Goal: Task Accomplishment & Management: Use online tool/utility

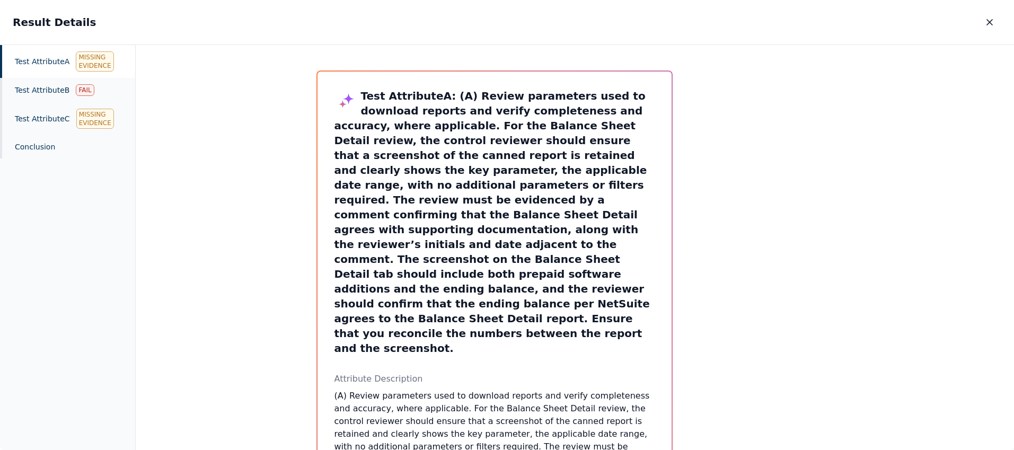
scroll to position [535, 0]
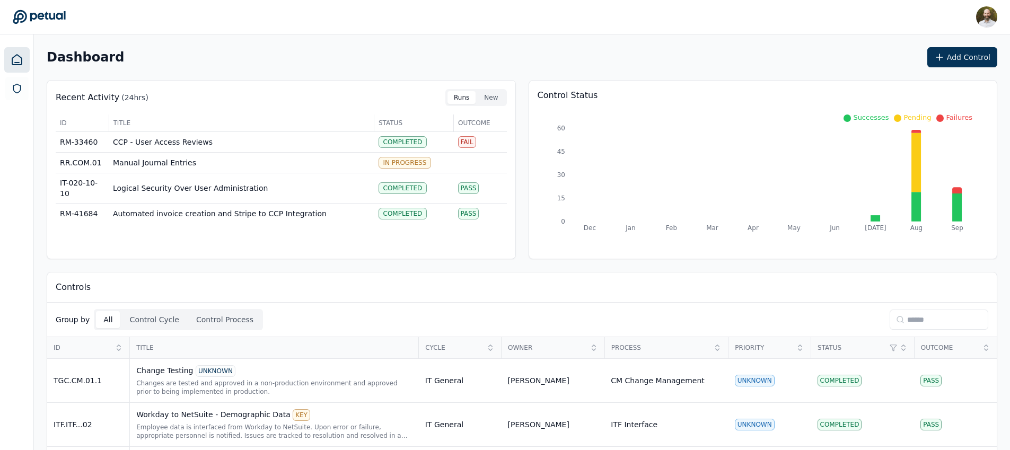
click at [919, 320] on input at bounding box center [939, 320] width 99 height 20
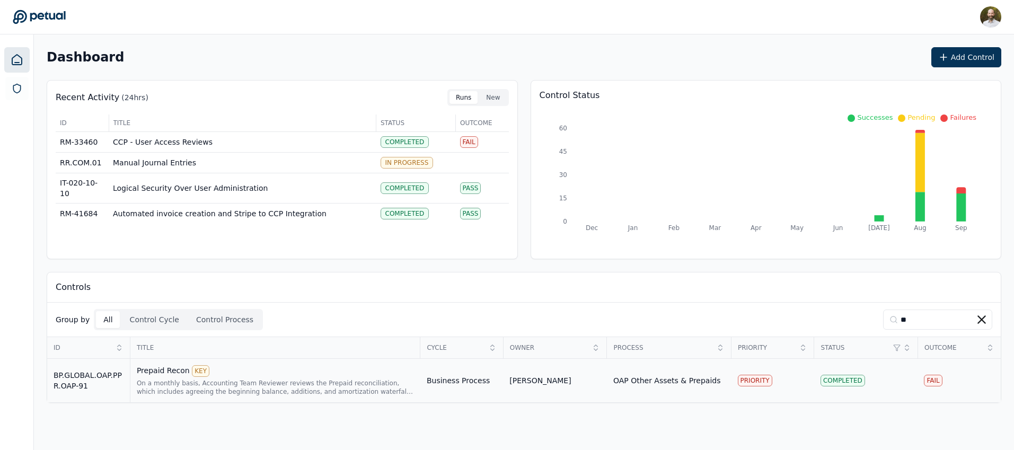
type input "**"
click at [475, 384] on td "Business Process" at bounding box center [461, 381] width 83 height 44
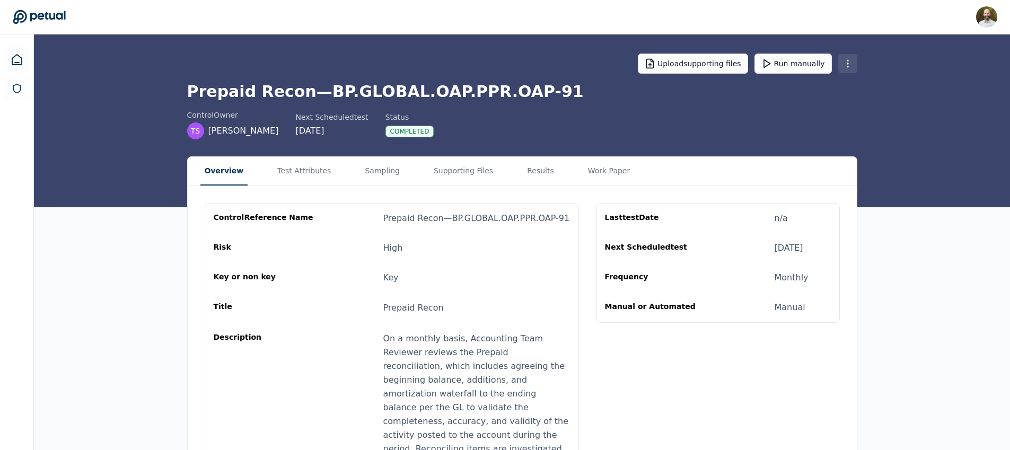
click at [850, 69] on html "David Coulombe david.coulombe@petual.ai Sign out Upload supporting files Run ma…" at bounding box center [505, 298] width 1010 height 596
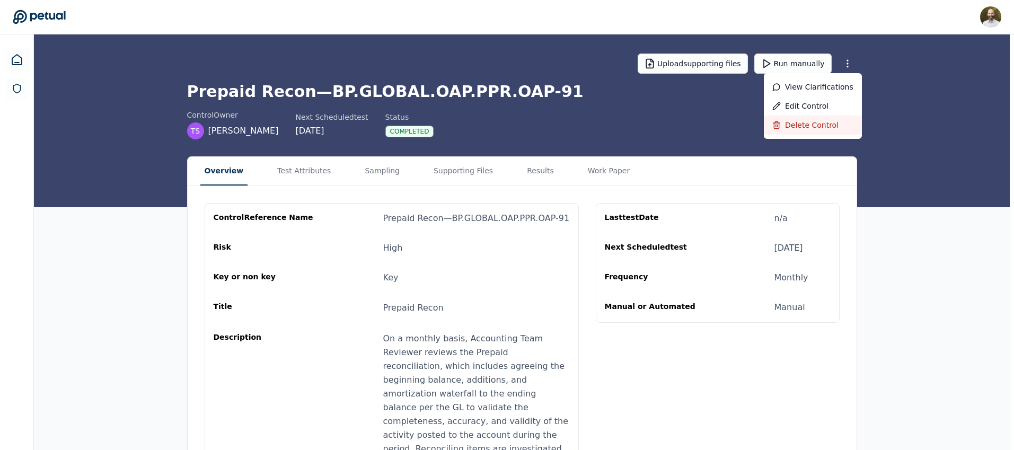
click at [811, 126] on div "Delete control" at bounding box center [813, 125] width 98 height 19
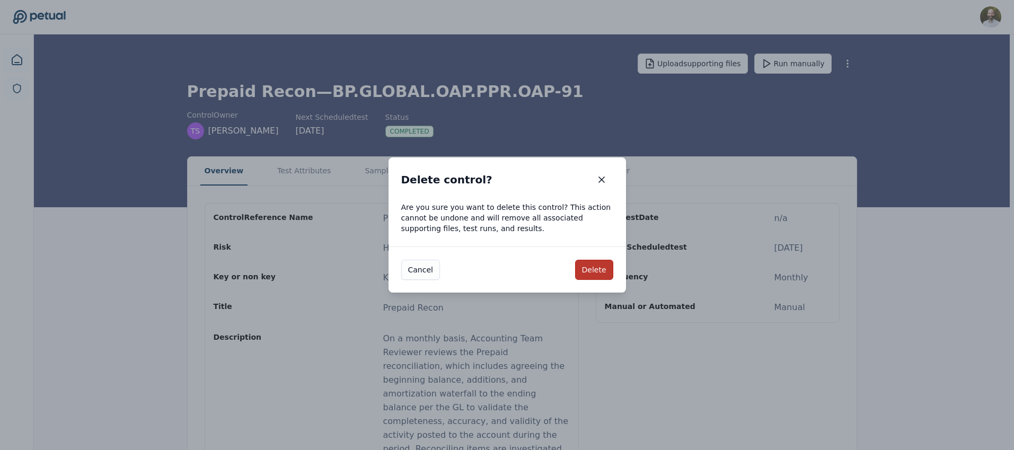
click at [603, 266] on button "Delete" at bounding box center [594, 270] width 38 height 20
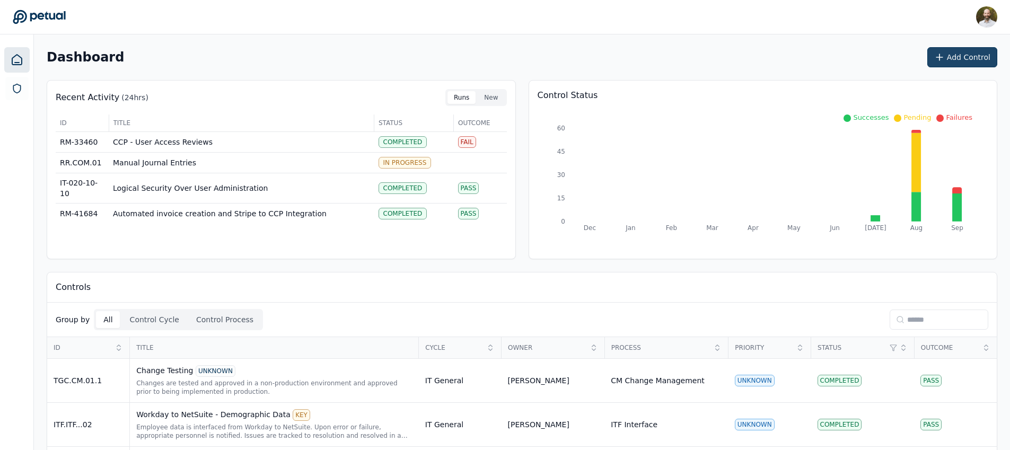
click at [962, 55] on button "Add Control" at bounding box center [962, 57] width 70 height 20
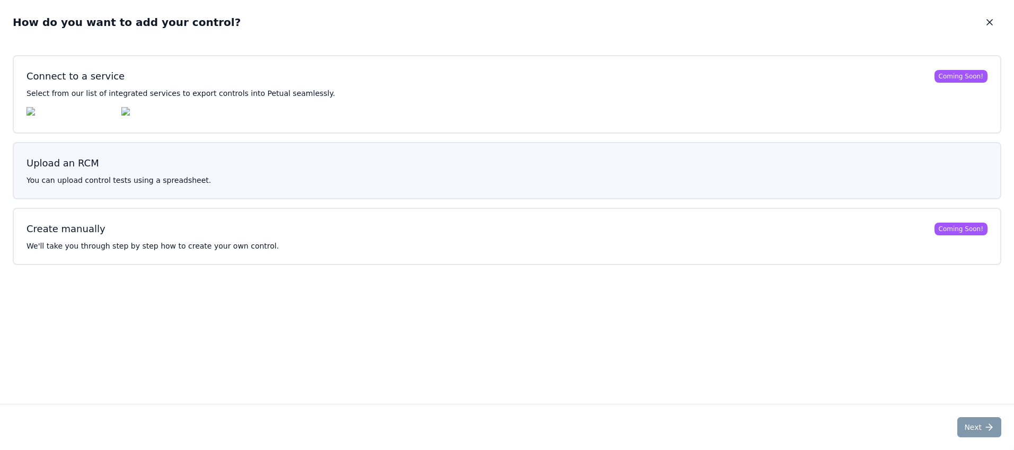
click at [468, 171] on h3 "Upload an RCM" at bounding box center [507, 163] width 961 height 15
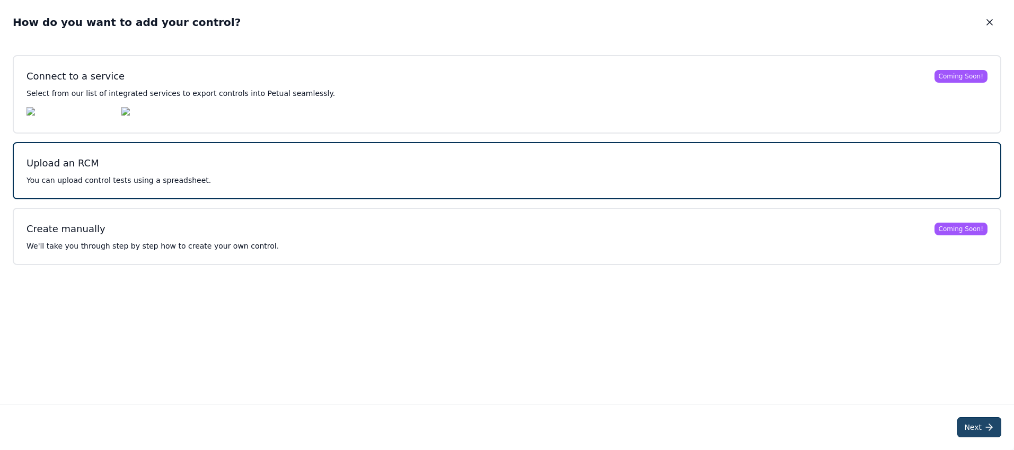
click at [979, 428] on button "Next" at bounding box center [979, 427] width 44 height 20
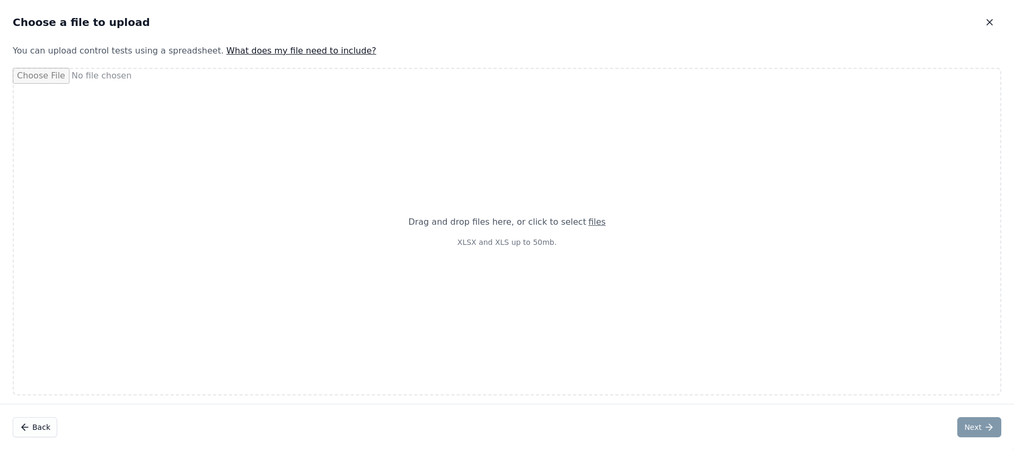
click at [530, 218] on div "Drag and drop files here , or click to select files" at bounding box center [506, 222] width 197 height 13
type input "**********"
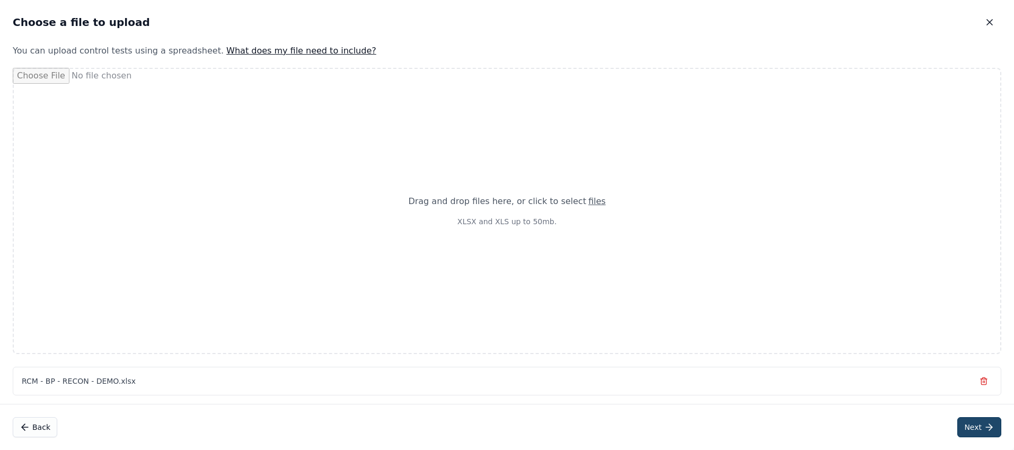
click at [971, 429] on button "Next" at bounding box center [979, 427] width 44 height 20
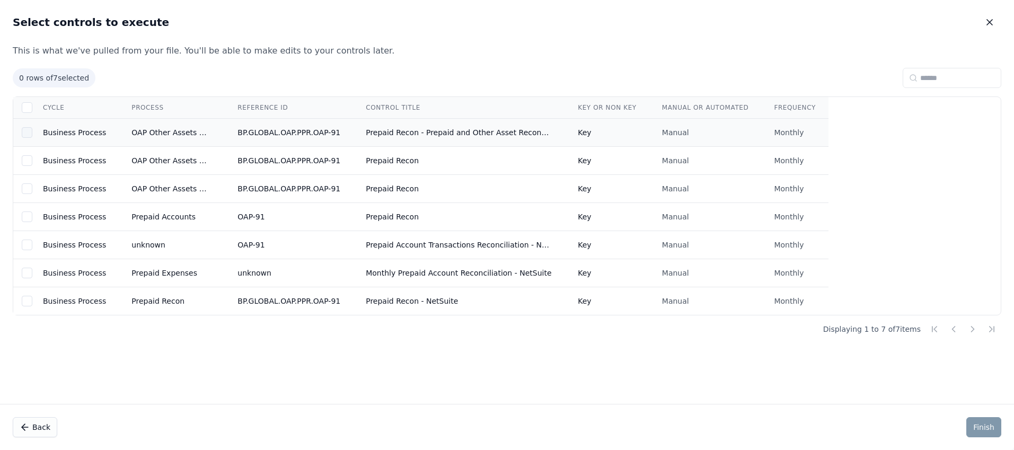
click at [30, 133] on div at bounding box center [27, 132] width 11 height 11
click at [992, 428] on button "Finish" at bounding box center [983, 427] width 35 height 20
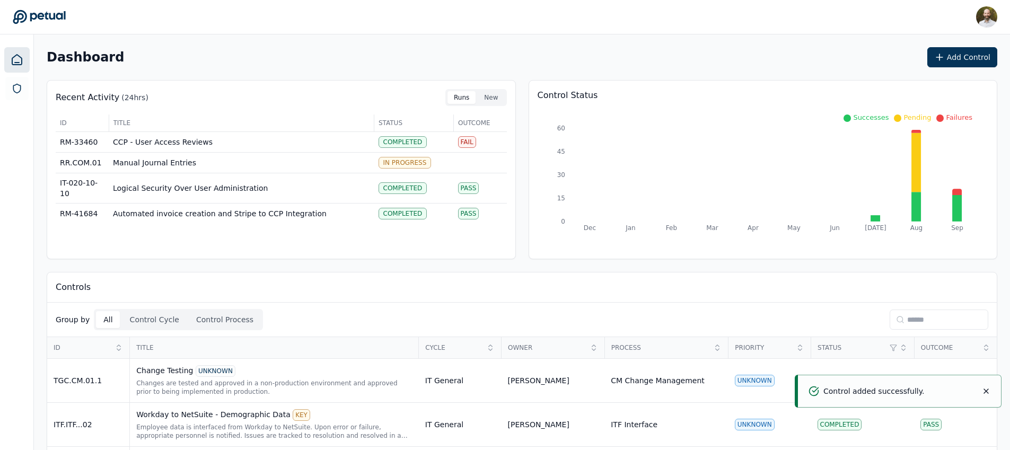
click at [935, 317] on input at bounding box center [939, 320] width 99 height 20
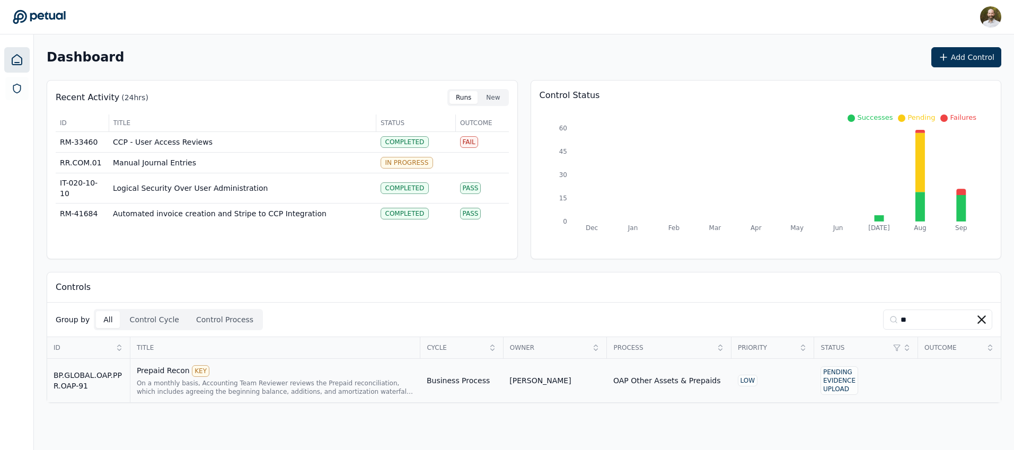
type input "**"
click at [482, 383] on td "Business Process" at bounding box center [461, 381] width 83 height 44
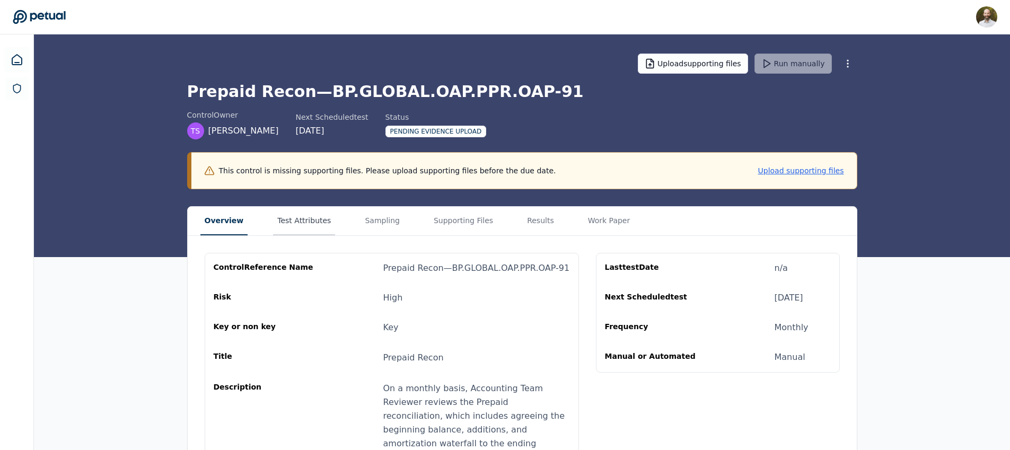
click at [303, 225] on button "Test Attributes" at bounding box center [304, 221] width 62 height 29
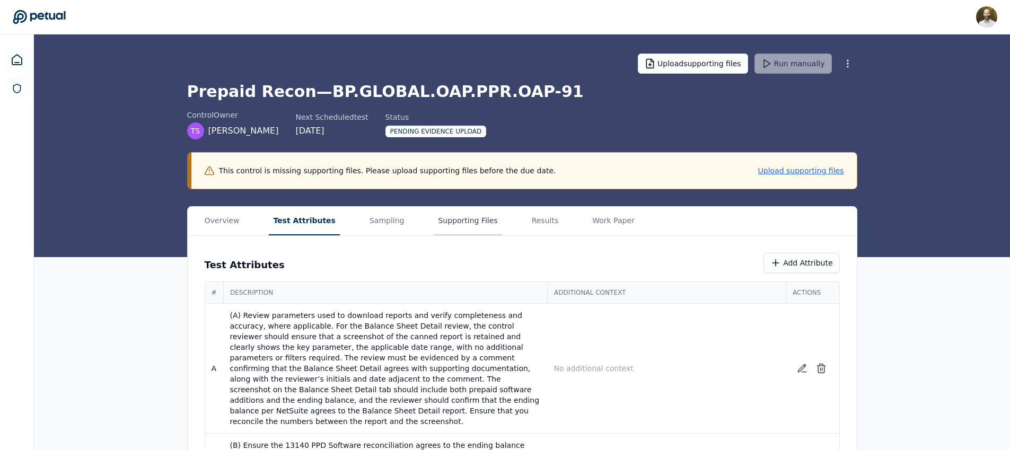
click at [453, 216] on button "Supporting Files" at bounding box center [468, 221] width 68 height 29
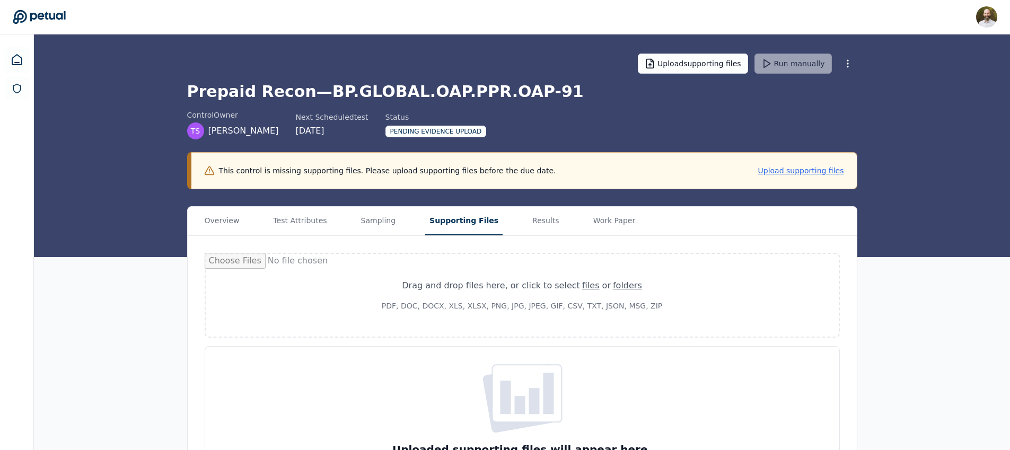
click at [559, 294] on div "Drag and drop files here , or click to select files or folders PDF, DOC, DOCX, …" at bounding box center [522, 295] width 281 height 32
type input "**********"
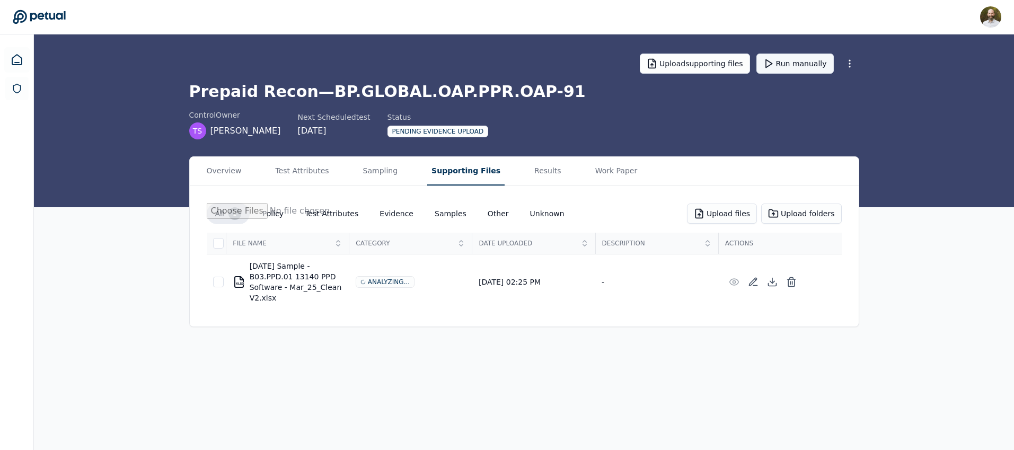
click at [798, 68] on button "Run manually" at bounding box center [795, 64] width 77 height 20
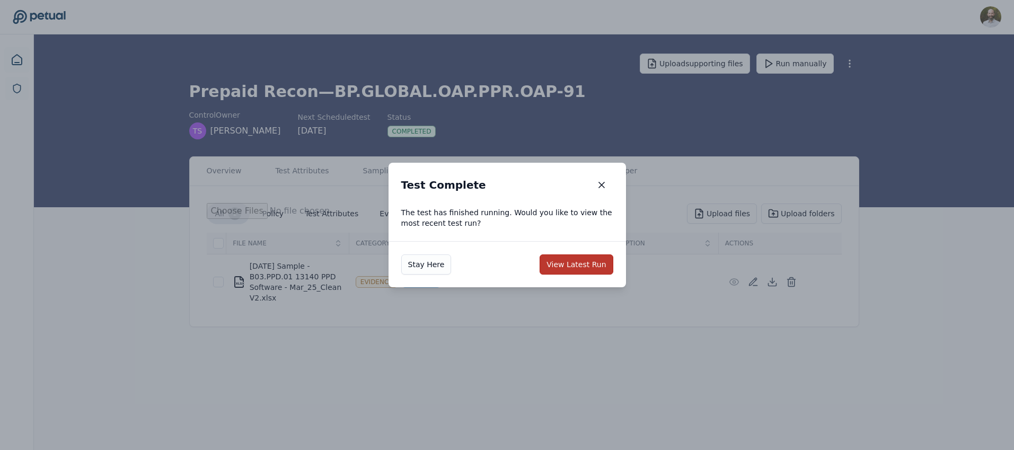
click at [571, 262] on button "View Latest Run" at bounding box center [576, 264] width 73 height 20
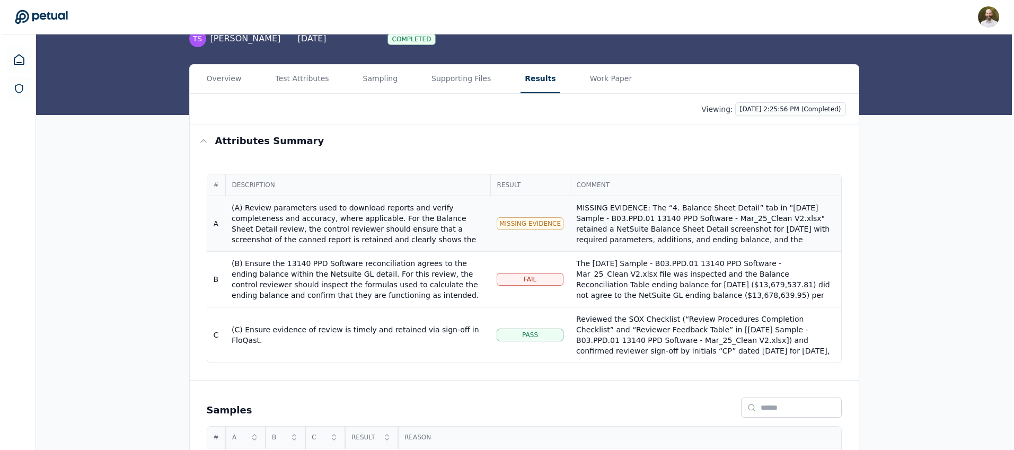
scroll to position [89, 0]
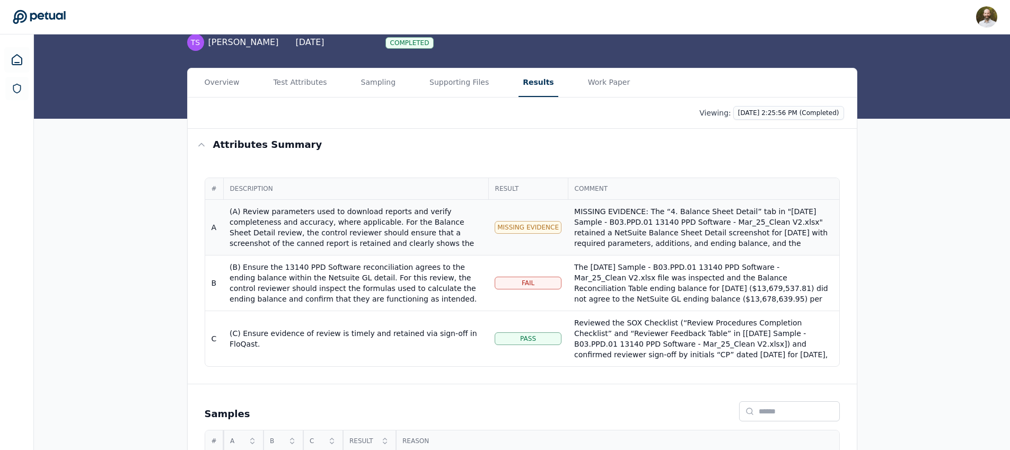
click at [644, 223] on div "MISSING EVIDENCE: The “4. Balance Sheet Detail” tab in "March 2025 Sample - B03…" at bounding box center [703, 253] width 258 height 95
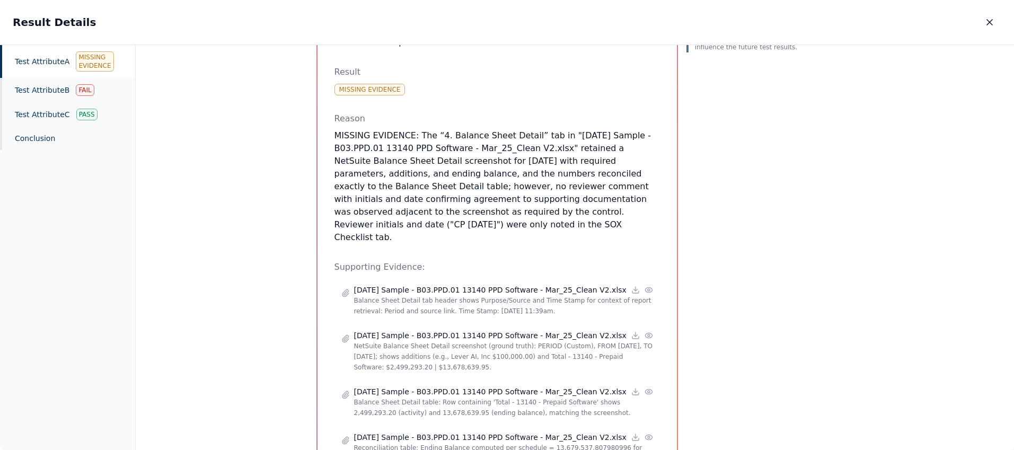
scroll to position [502, 0]
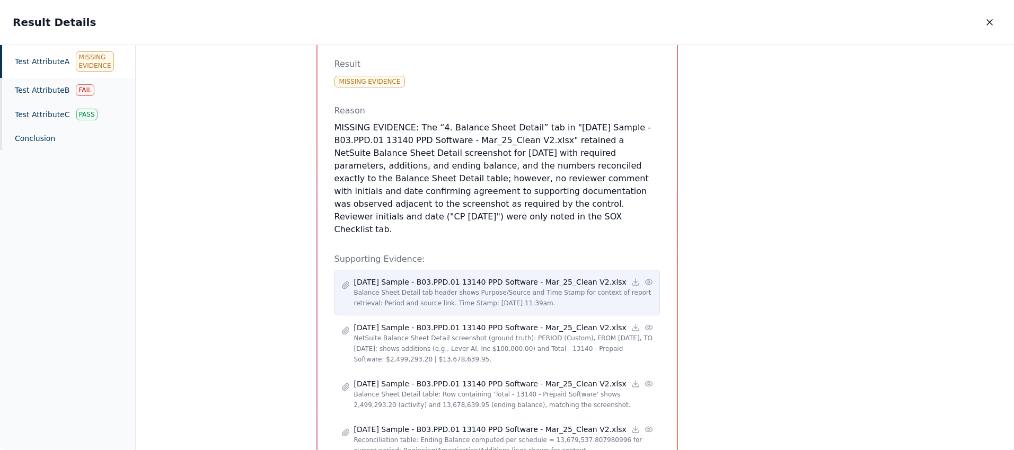
click at [645, 278] on icon at bounding box center [649, 282] width 8 height 8
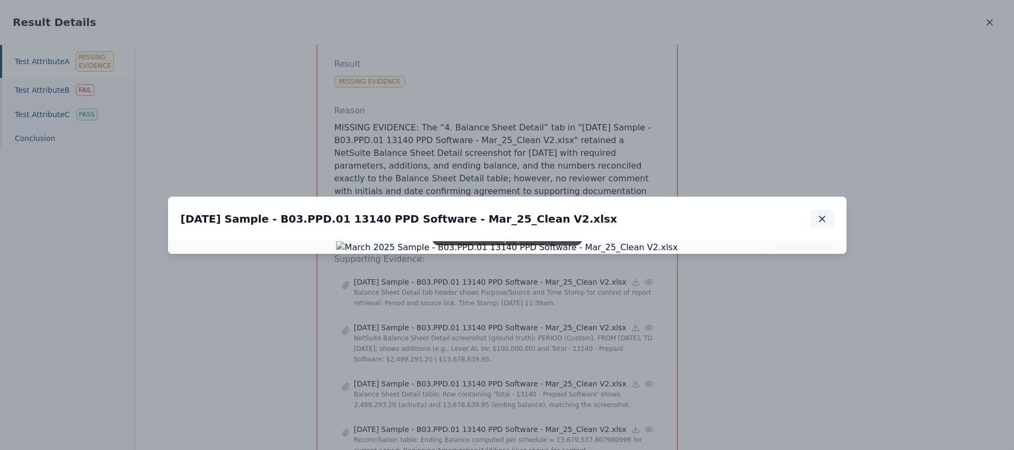
click at [826, 214] on icon "button" at bounding box center [822, 219] width 11 height 11
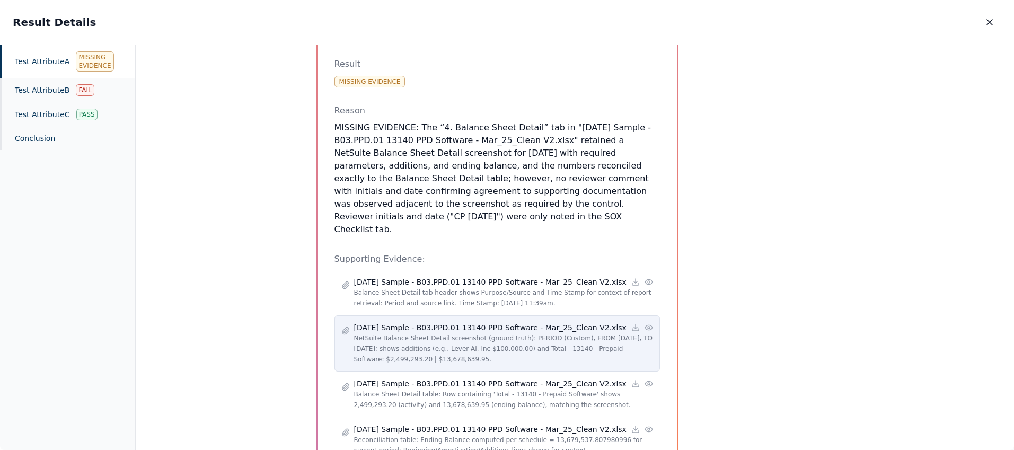
click at [649, 323] on icon at bounding box center [649, 327] width 8 height 8
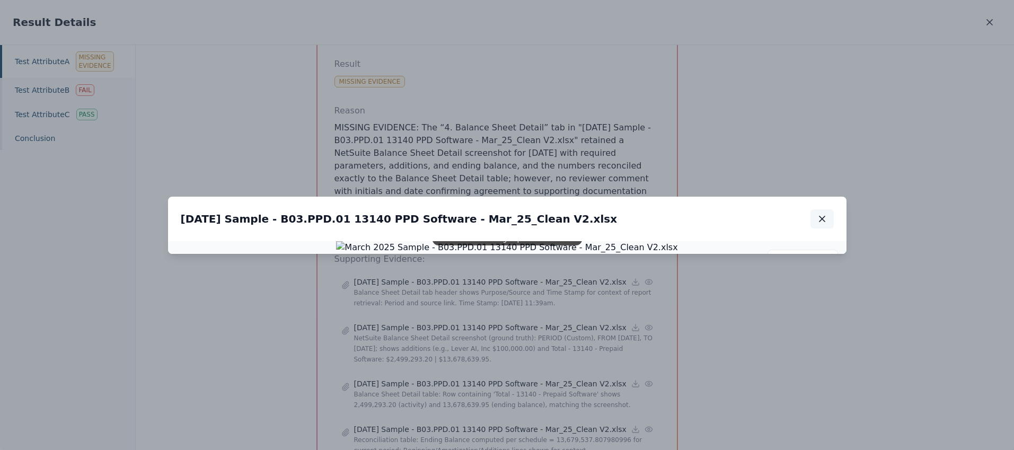
click at [827, 214] on icon "button" at bounding box center [822, 219] width 11 height 11
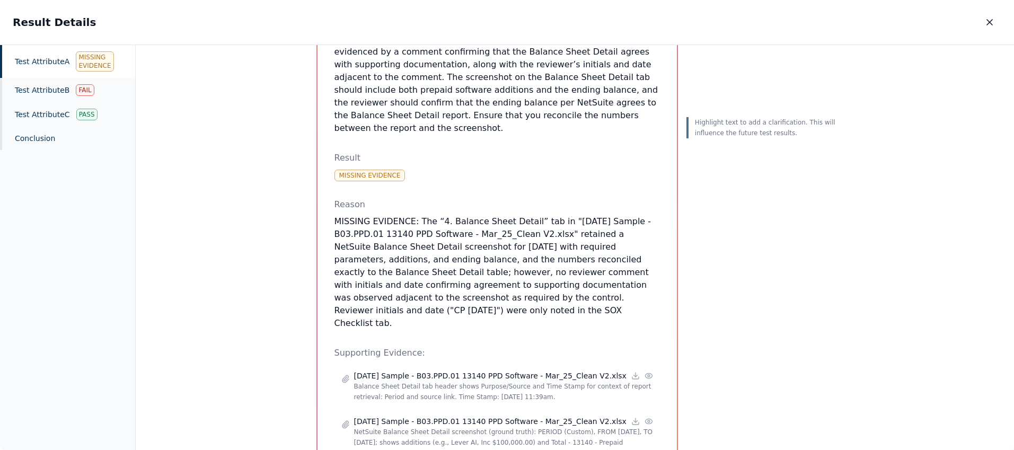
scroll to position [402, 0]
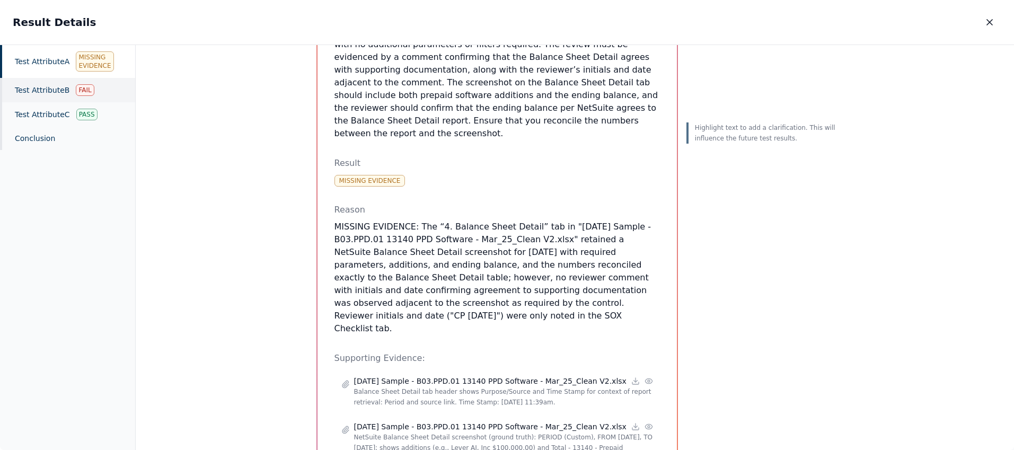
click at [55, 91] on div "Test Attribute B Fail" at bounding box center [67, 90] width 135 height 24
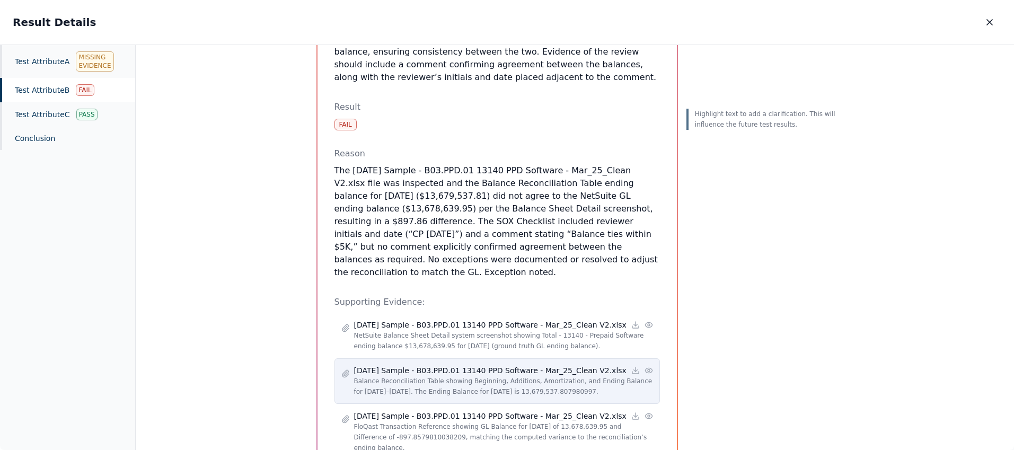
scroll to position [315, 0]
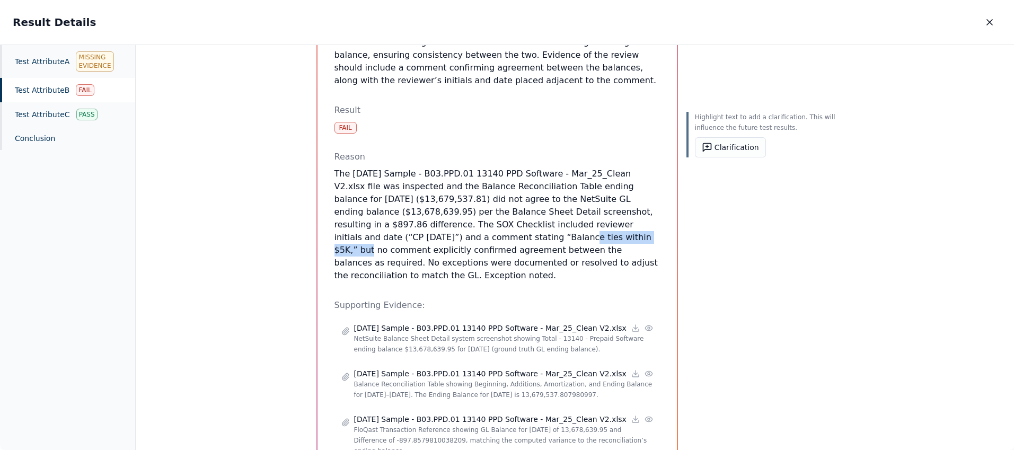
drag, startPoint x: 404, startPoint y: 208, endPoint x: 492, endPoint y: 209, distance: 88.0
click at [492, 209] on p "The March 2025 Sample - B03.PPD.01 13140 PPD Software - Mar_25_Clean V2.xlsx fi…" at bounding box center [498, 225] width 326 height 115
click at [725, 148] on button "Clarification" at bounding box center [730, 147] width 71 height 20
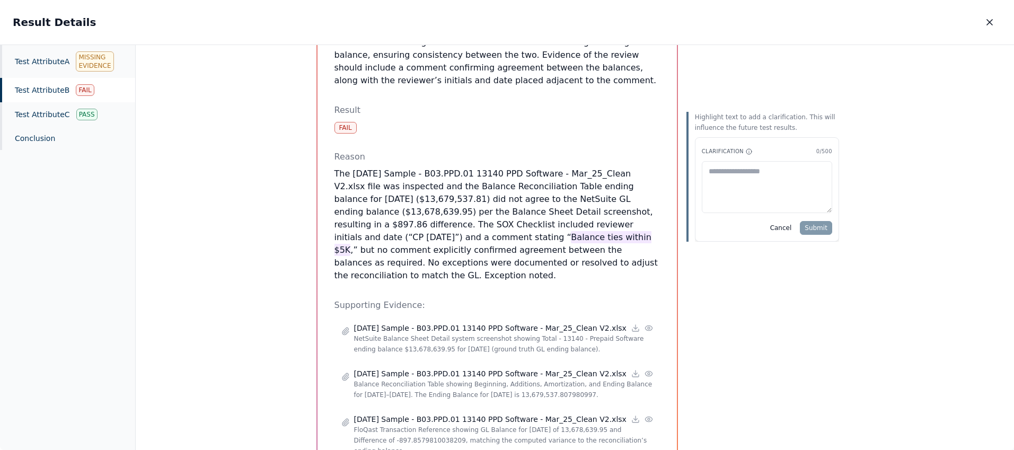
click at [718, 182] on textarea at bounding box center [767, 187] width 130 height 52
type textarea "**********"
click at [816, 226] on button "Submit" at bounding box center [816, 228] width 32 height 14
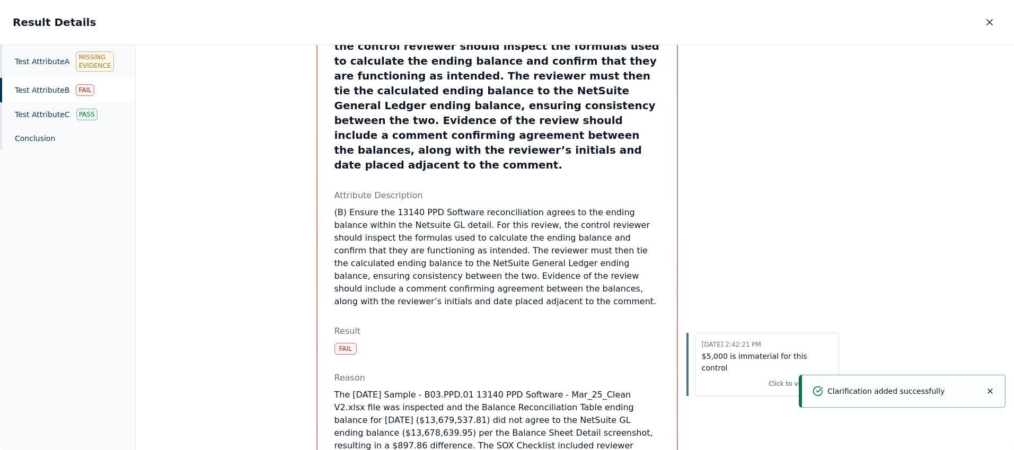
scroll to position [0, 0]
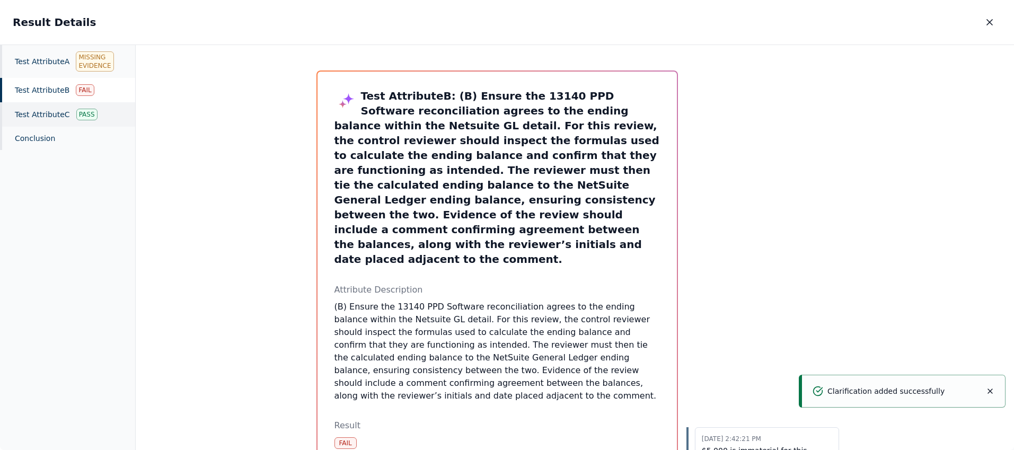
click at [32, 113] on div "Test Attribute C Pass" at bounding box center [67, 114] width 135 height 24
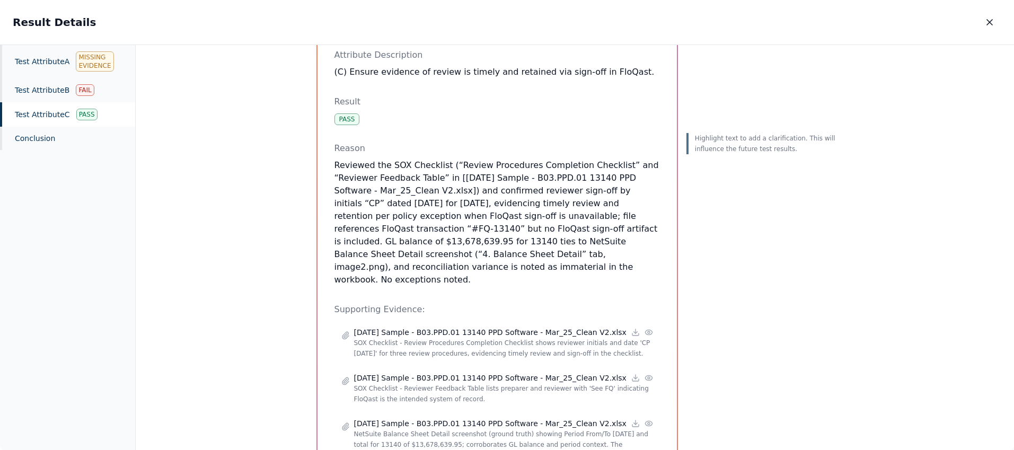
scroll to position [87, 0]
drag, startPoint x: 413, startPoint y: 229, endPoint x: 547, endPoint y: 229, distance: 134.1
click at [547, 229] on p "Reviewed the SOX Checklist (“Review Procedures Completion Checklist” and “Revie…" at bounding box center [498, 222] width 326 height 127
click at [730, 166] on button "Clarification" at bounding box center [730, 168] width 71 height 20
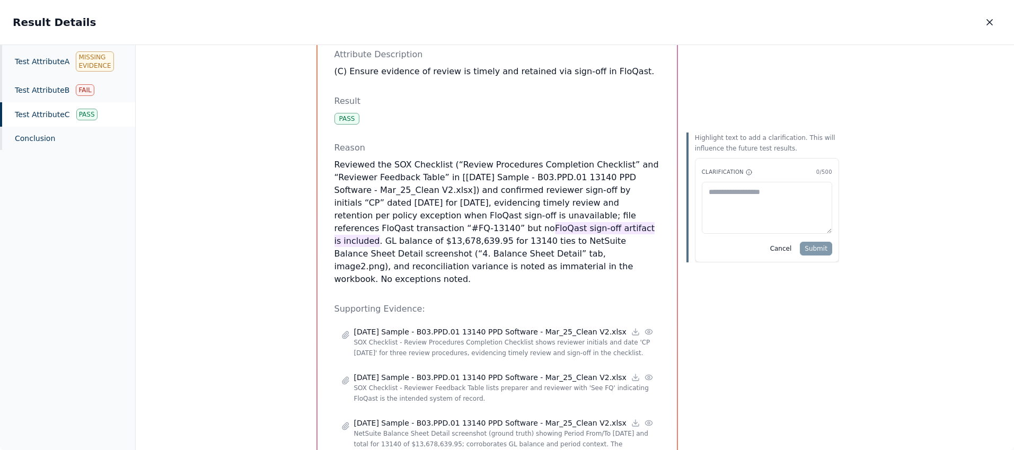
click at [714, 203] on textarea at bounding box center [767, 208] width 130 height 52
type textarea "*"
type textarea "**********"
click at [816, 246] on button "Submit" at bounding box center [816, 249] width 32 height 14
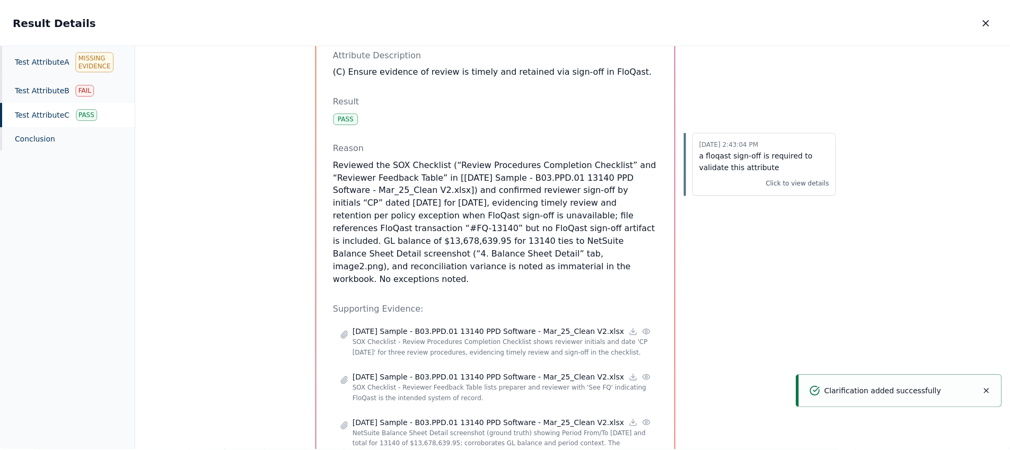
scroll to position [0, 0]
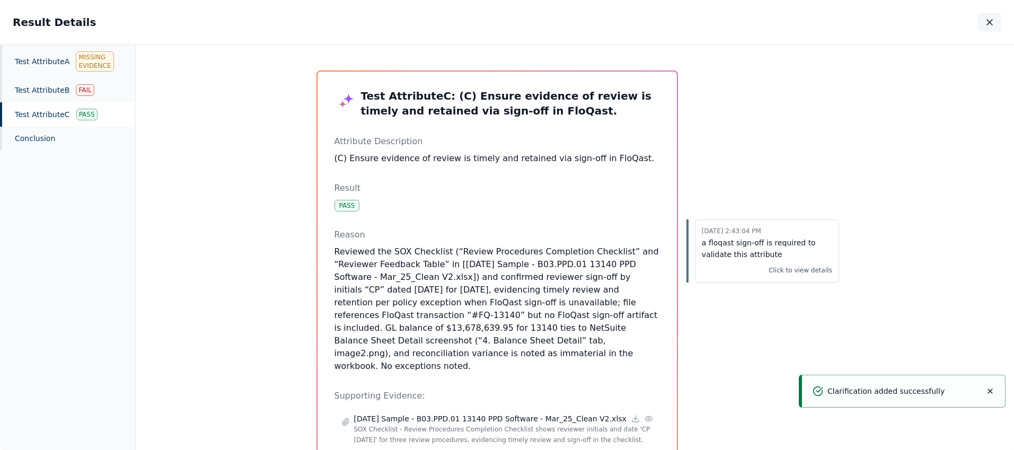
click at [990, 21] on icon "button" at bounding box center [989, 22] width 5 height 5
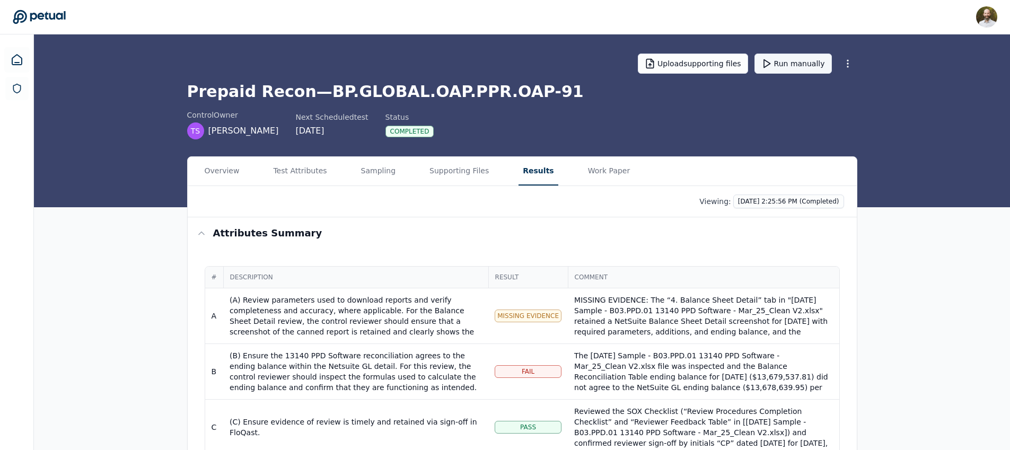
click at [797, 71] on button "Run manually" at bounding box center [792, 64] width 77 height 20
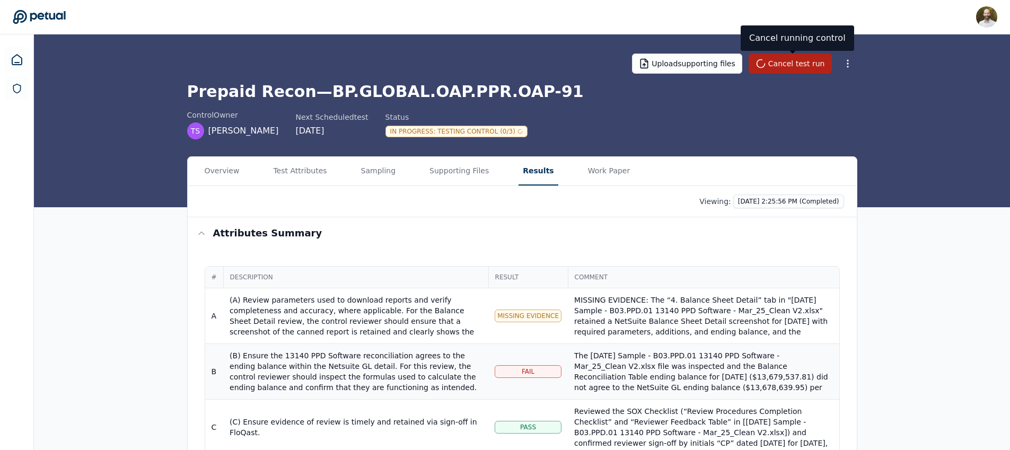
click at [412, 375] on div "(B) Ensure the 13140 PPD Software reconciliation agrees to the ending balance w…" at bounding box center [356, 397] width 252 height 95
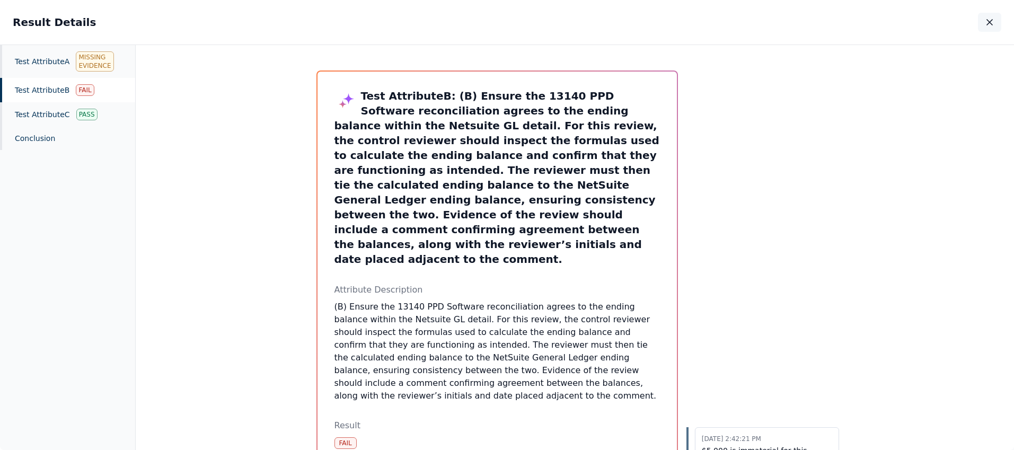
click at [992, 21] on icon "button" at bounding box center [990, 22] width 11 height 11
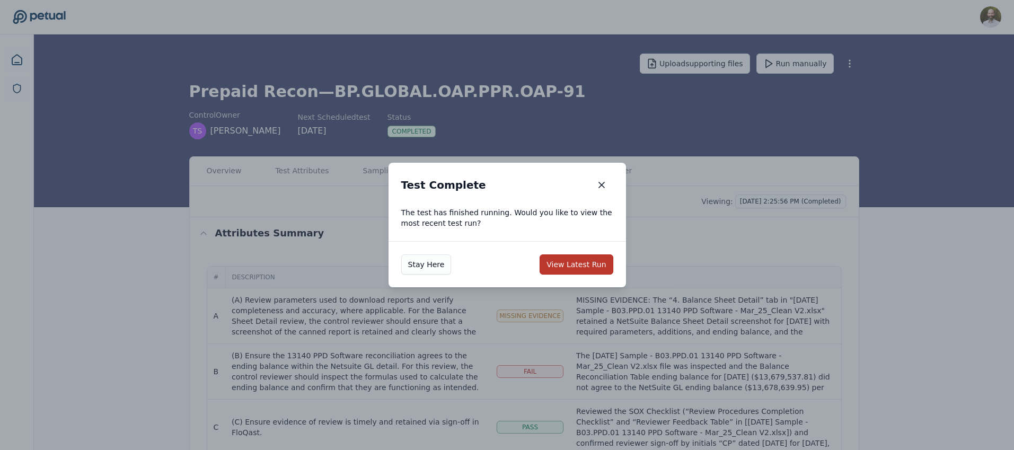
click at [577, 263] on button "View Latest Run" at bounding box center [576, 264] width 73 height 20
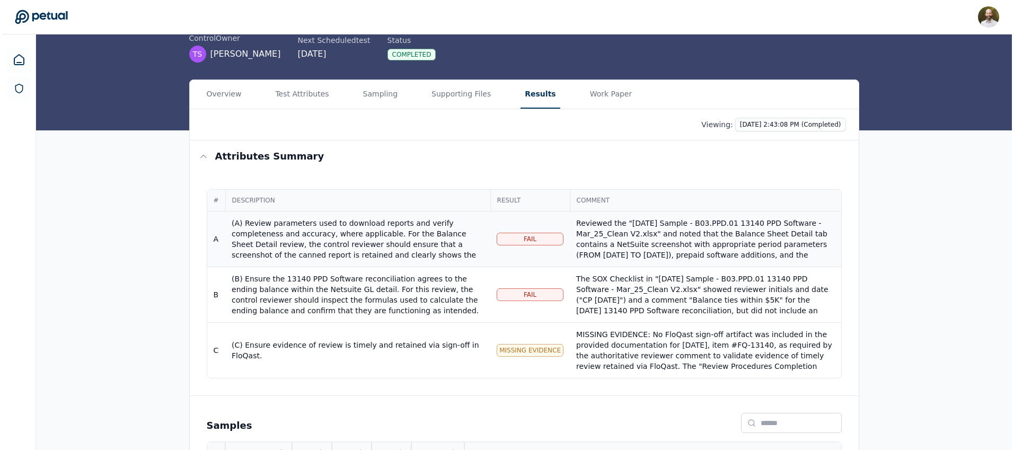
scroll to position [80, 0]
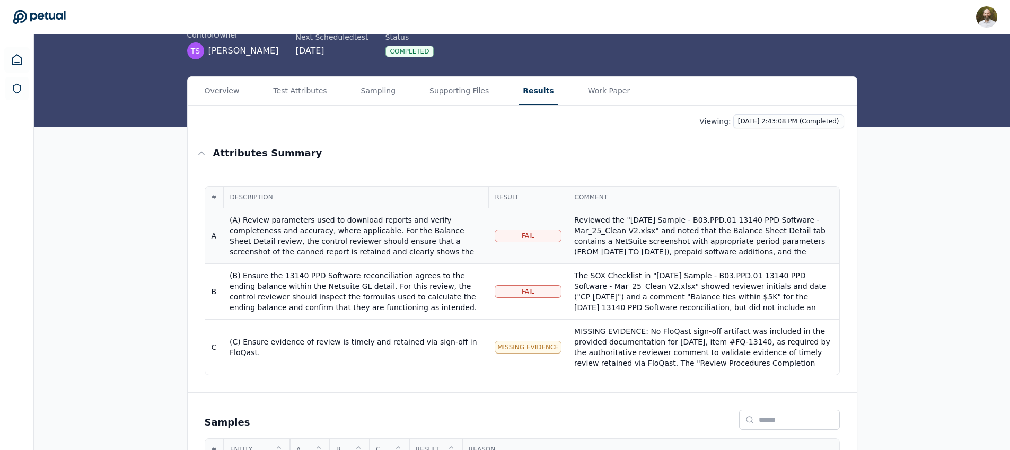
click at [621, 242] on div "Reviewed the "March 2025 Sample - B03.PPD.01 13140 PPD Software - Mar_25_Clean …" at bounding box center [703, 273] width 258 height 117
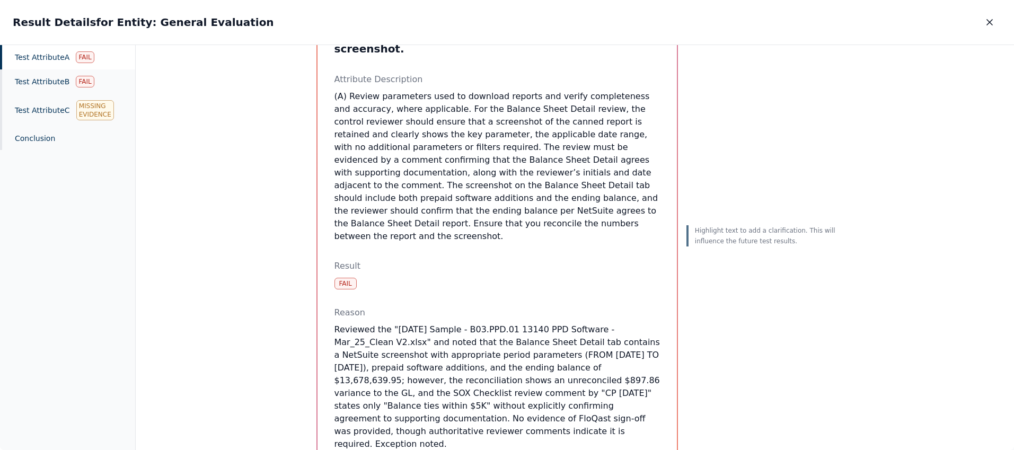
scroll to position [299, 0]
click at [40, 111] on div "Test Attribute C Missing Evidence" at bounding box center [67, 110] width 135 height 33
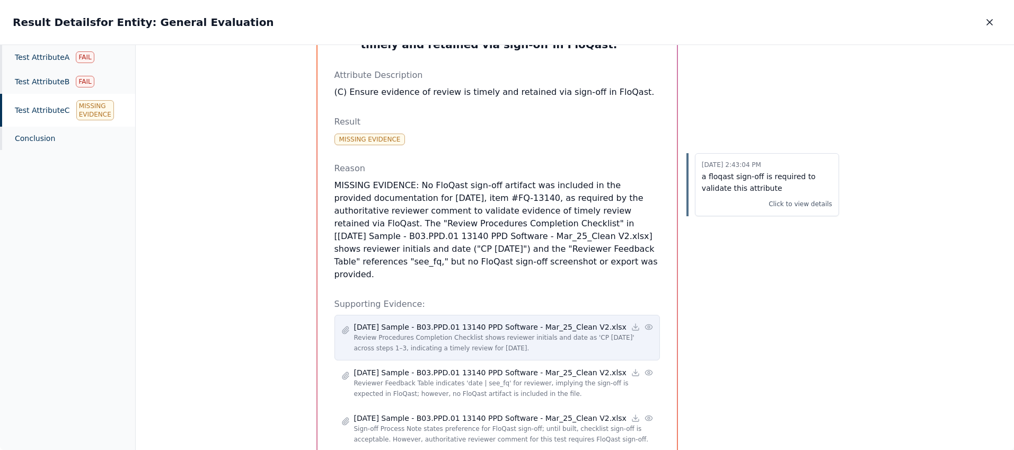
scroll to position [66, 0]
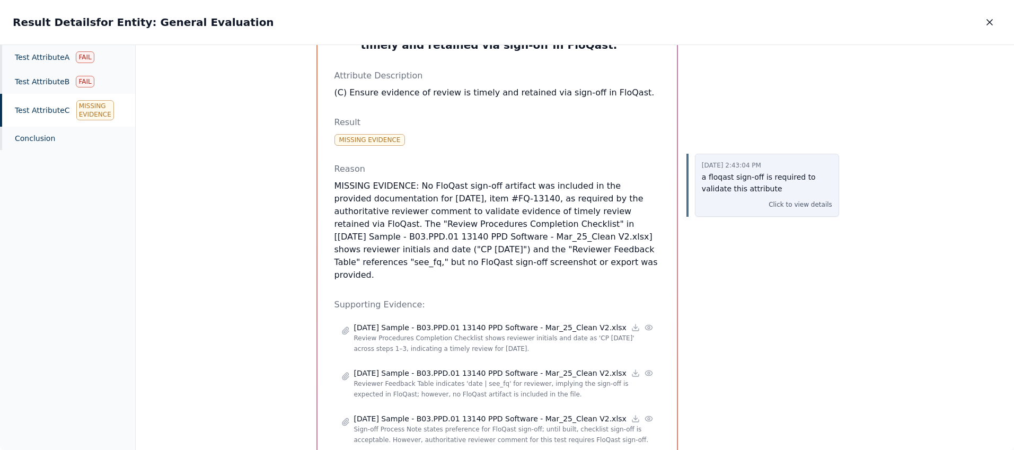
click at [749, 168] on p "10/8/2025, 2:43:04 PM" at bounding box center [767, 166] width 130 height 11
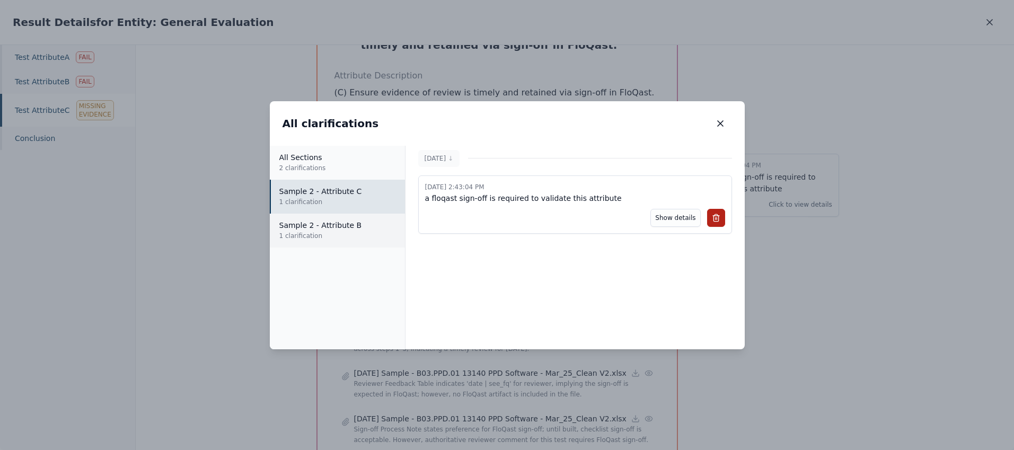
click at [306, 231] on p "1 clarification" at bounding box center [337, 236] width 117 height 11
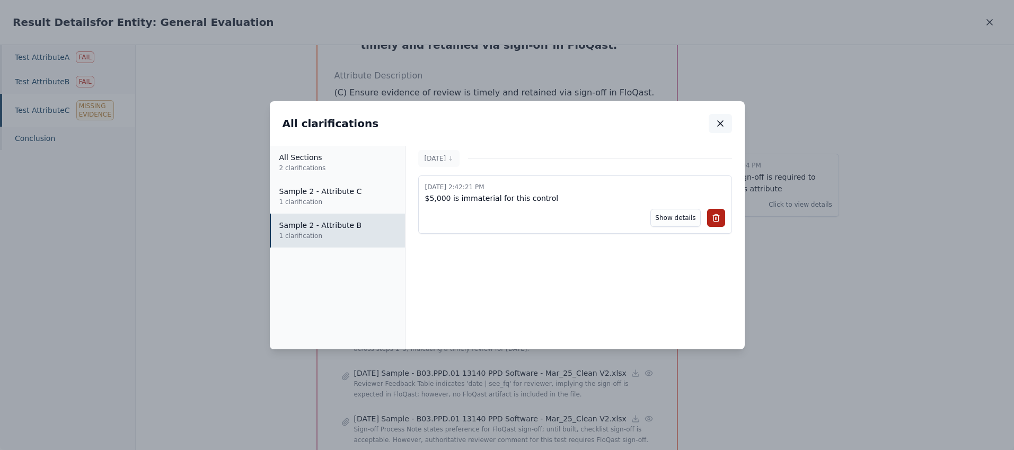
click at [720, 124] on icon "button" at bounding box center [720, 123] width 5 height 5
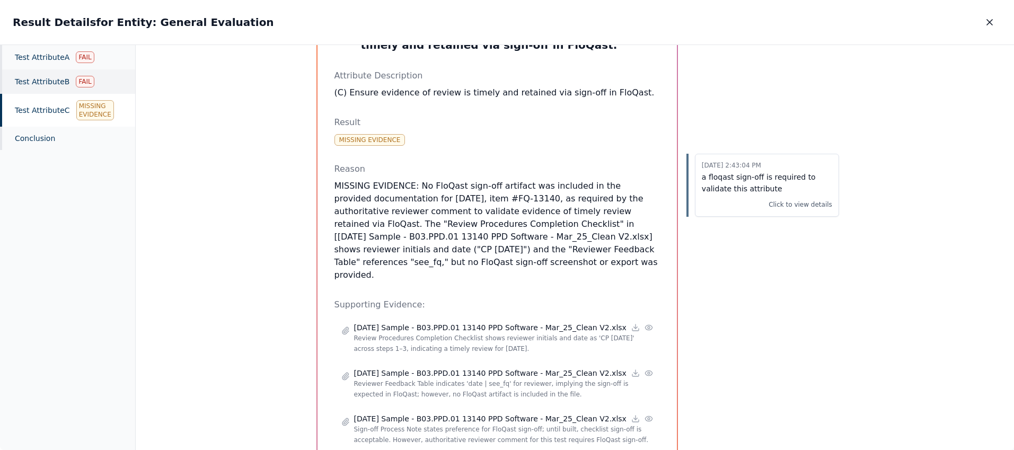
click at [48, 85] on div "Test Attribute B Fail" at bounding box center [67, 81] width 135 height 24
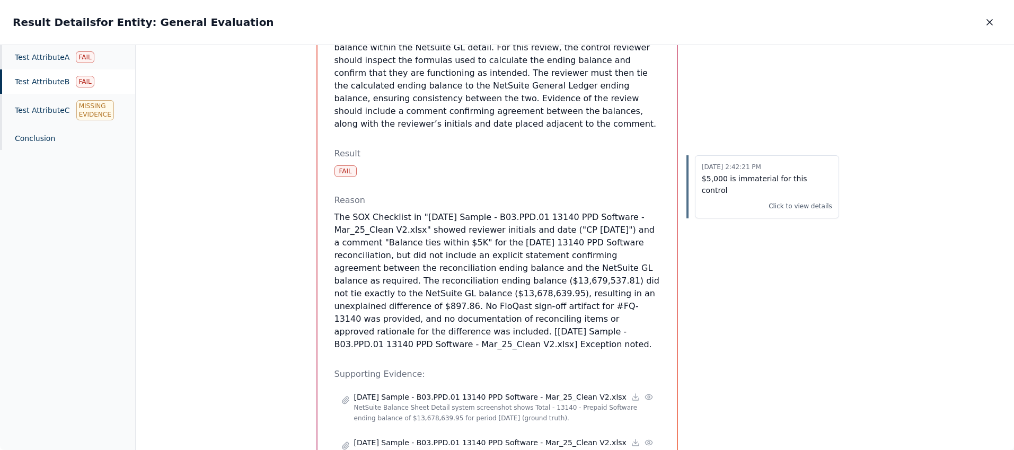
scroll to position [273, 0]
click at [335, 276] on p "The SOX Checklist in "March 2025 Sample - B03.PPD.01 13140 PPD Software - Mar_2…" at bounding box center [498, 280] width 326 height 140
drag, startPoint x: 363, startPoint y: 276, endPoint x: 334, endPoint y: 276, distance: 29.2
click at [335, 276] on p "The SOX Checklist in "March 2025 Sample - B03.PPD.01 13140 PPD Software - Mar_2…" at bounding box center [498, 280] width 326 height 140
click at [720, 164] on button "Clarification" at bounding box center [730, 165] width 71 height 20
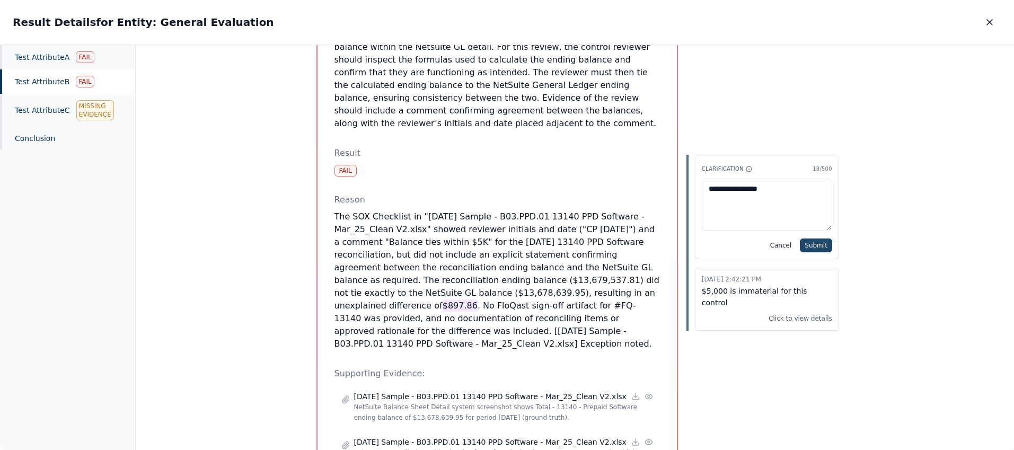
type textarea "**********"
click at [818, 243] on button "Submit" at bounding box center [816, 246] width 32 height 14
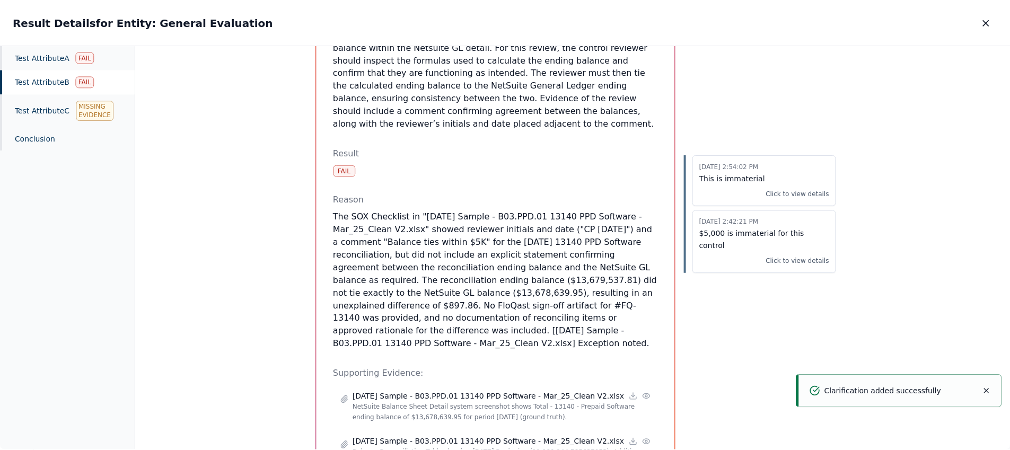
scroll to position [0, 0]
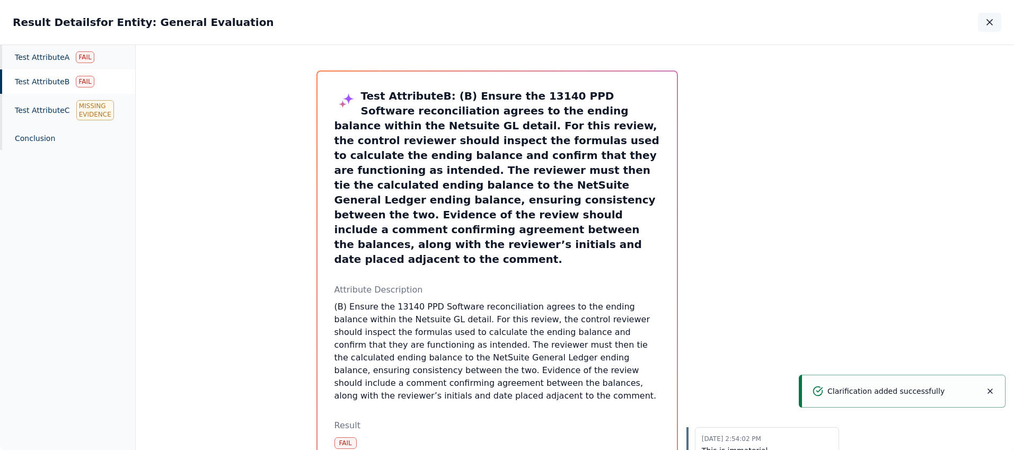
click at [988, 22] on icon "button" at bounding box center [990, 22] width 11 height 11
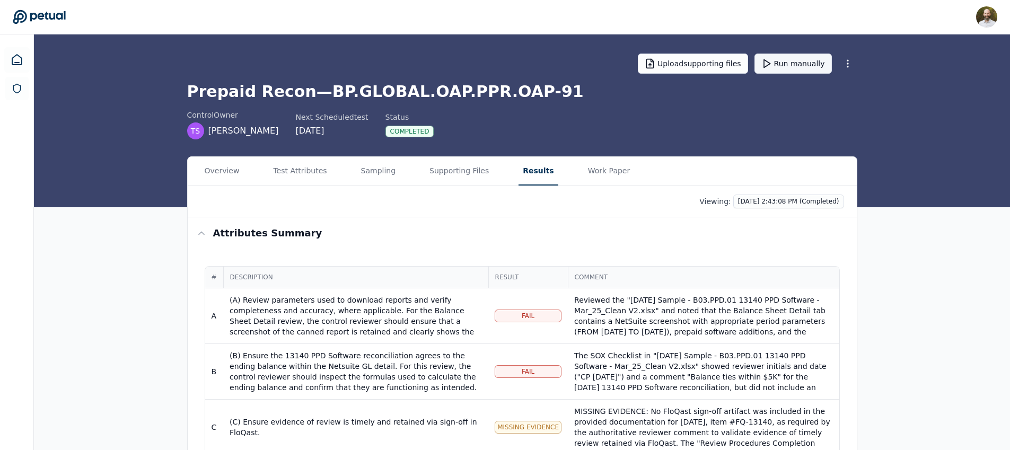
click at [790, 64] on button "Run manually" at bounding box center [792, 64] width 77 height 20
